Goal: Transaction & Acquisition: Purchase product/service

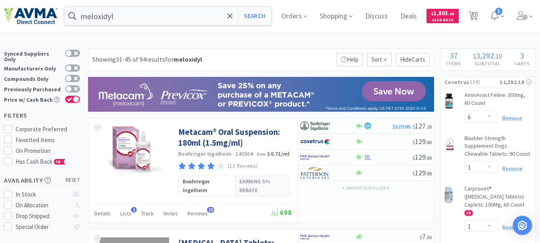
select select "6"
select select "1"
select select "2"
select select "1"
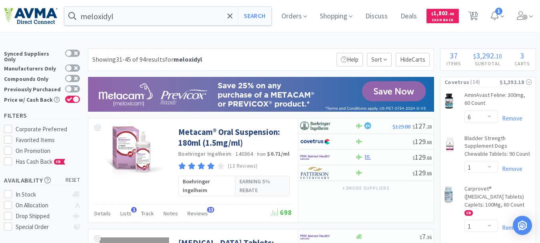
select select "1"
select select "2"
select select "1"
select select "2"
select select "1"
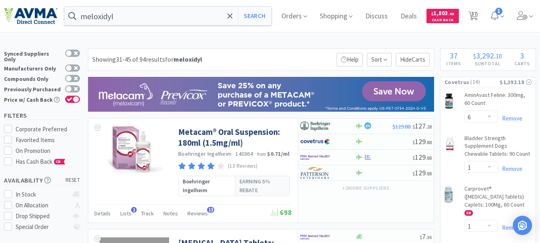
select select "3"
select select "2"
select select "1"
select select "6"
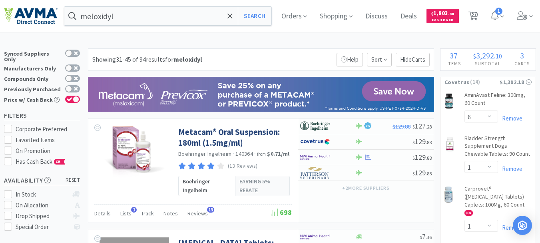
select select "8"
select select "3"
select select "1"
select select "3"
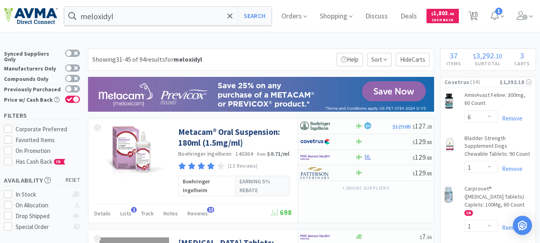
select select "10"
select select "3"
select select "1"
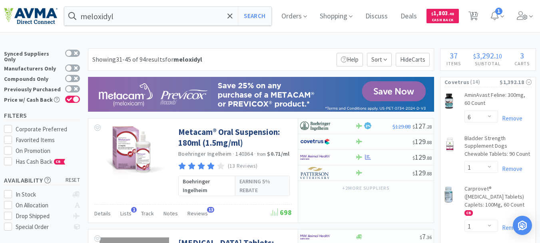
select select "1"
select select "2"
select select "1"
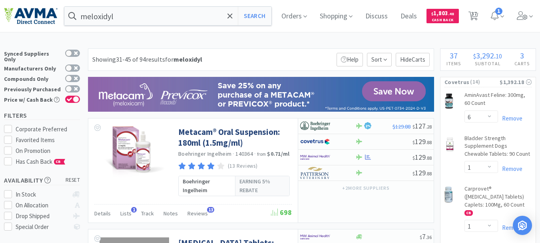
select select "3"
select select "2"
select select "1"
select select "8"
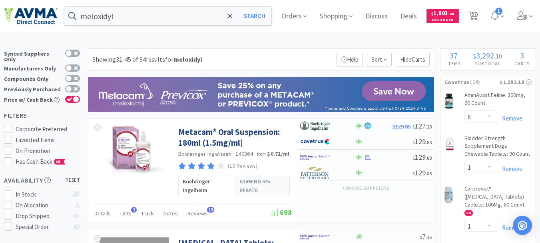
select select "6"
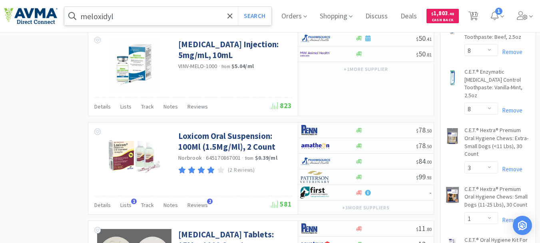
scroll to position [840, 0]
click at [150, 18] on input "meloxidyl" at bounding box center [167, 16] width 207 height 18
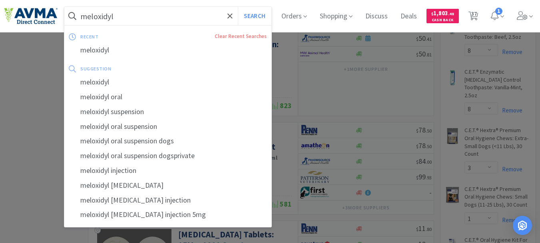
paste input "078056437"
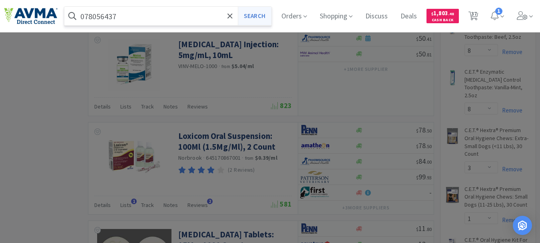
type input "078056437"
click at [260, 14] on button "Search" at bounding box center [254, 16] width 33 height 18
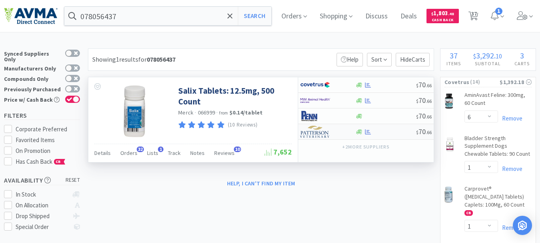
click at [312, 131] on img at bounding box center [315, 132] width 30 height 12
select select "1"
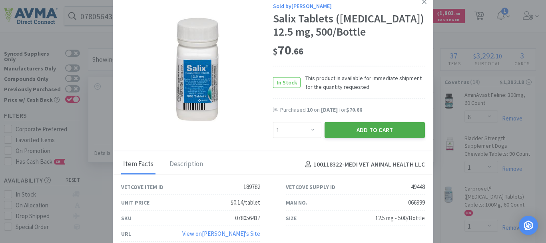
click at [372, 127] on button "Add to Cart" at bounding box center [375, 130] width 100 height 16
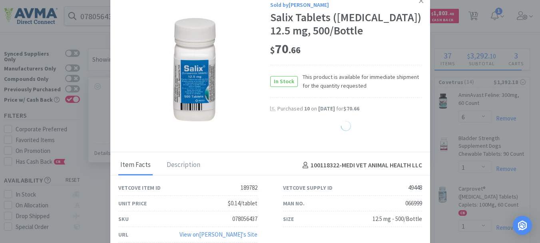
select select "1"
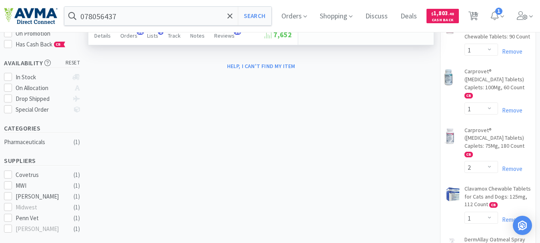
scroll to position [120, 0]
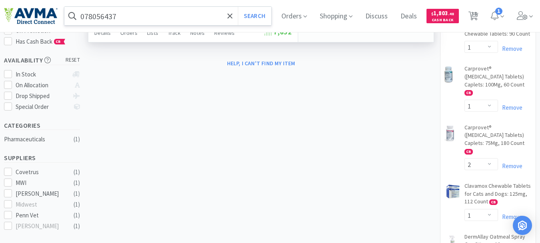
click at [143, 13] on input "078056437" at bounding box center [167, 16] width 207 height 18
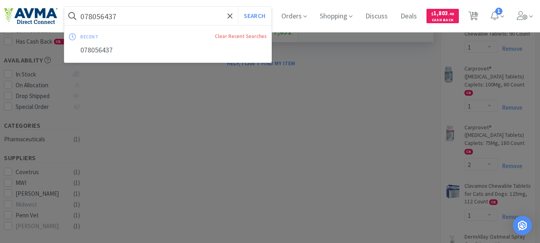
paste input "2663"
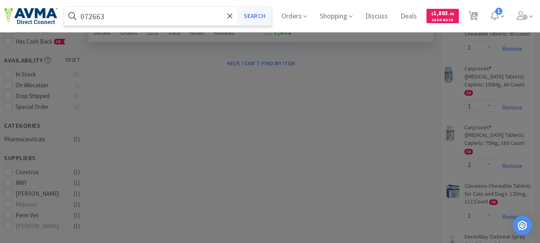
type input "072663"
click at [257, 15] on button "Search" at bounding box center [254, 16] width 33 height 18
